Goal: Consume media (video, audio): Consume media (video, audio)

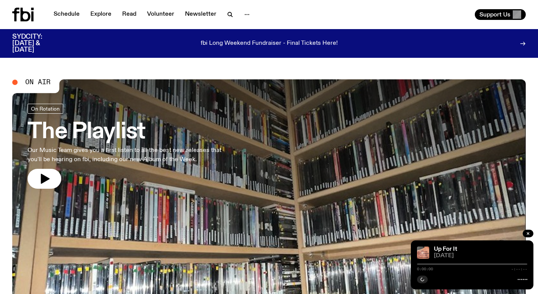
click at [151, 142] on h3 "The Playlist" at bounding box center [126, 131] width 196 height 21
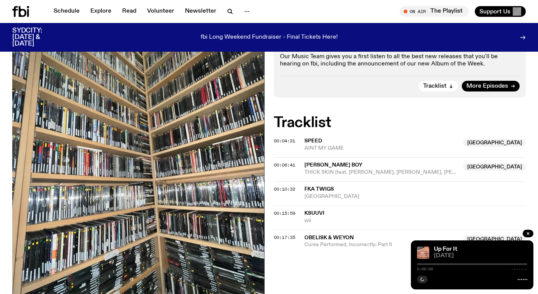
scroll to position [156, 0]
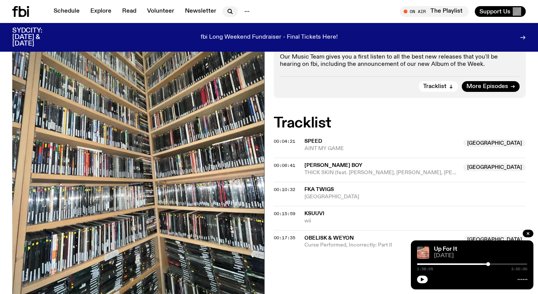
click at [228, 11] on icon "button" at bounding box center [229, 10] width 3 height 3
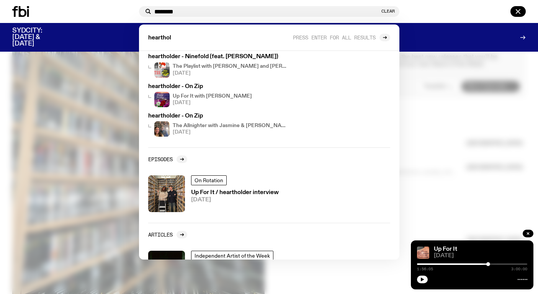
scroll to position [122, 0]
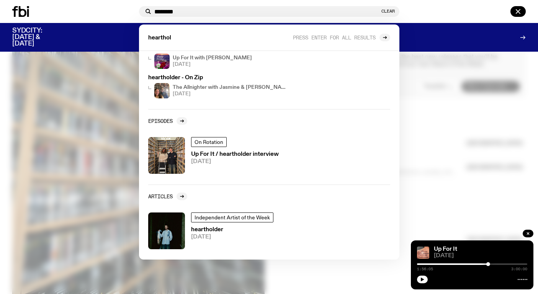
type input "********"
click at [450, 94] on div at bounding box center [269, 147] width 538 height 294
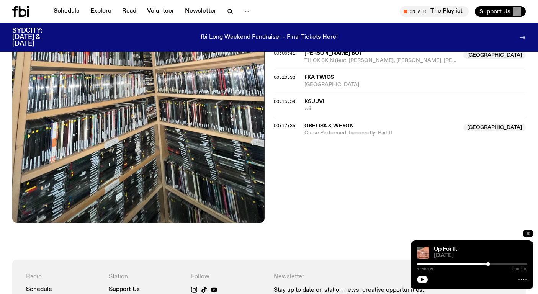
scroll to position [283, 0]
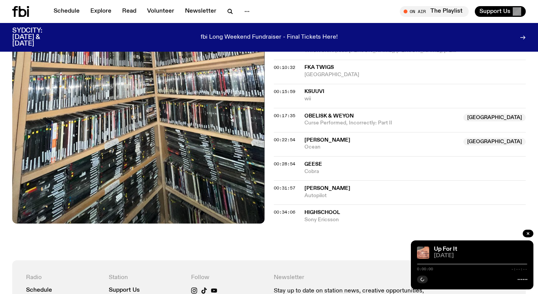
scroll to position [317, 0]
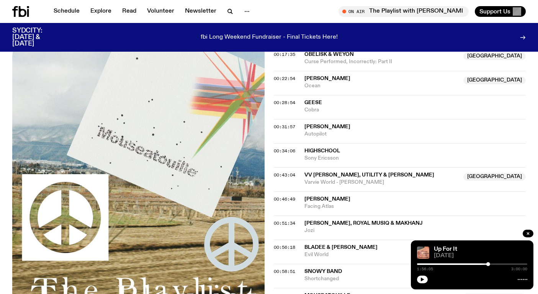
scroll to position [456, 0]
